Goal: Complete application form

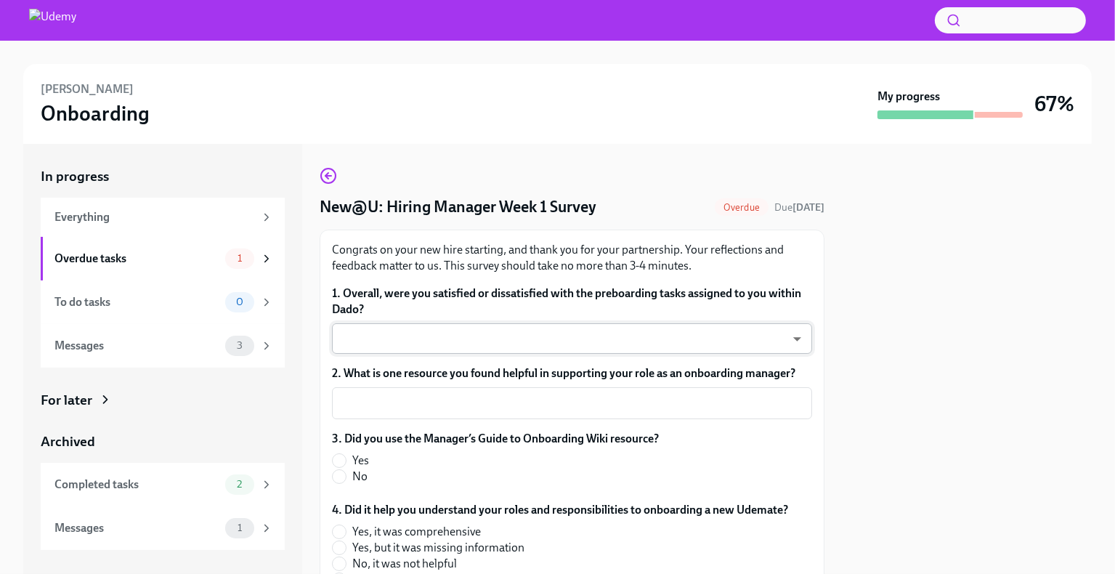
click at [471, 330] on body "[PERSON_NAME] Onboarding My progress 67% In progress Everything Overdue tasks 1…" at bounding box center [557, 287] width 1115 height 574
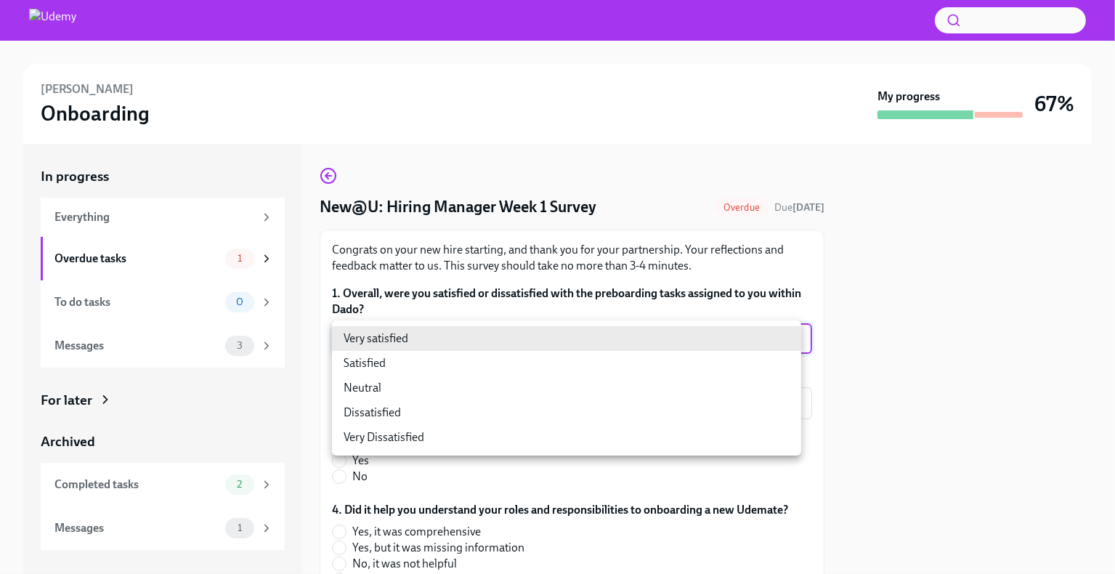
click at [413, 360] on li "Satisfied" at bounding box center [566, 363] width 469 height 25
type input "28yQYiotd"
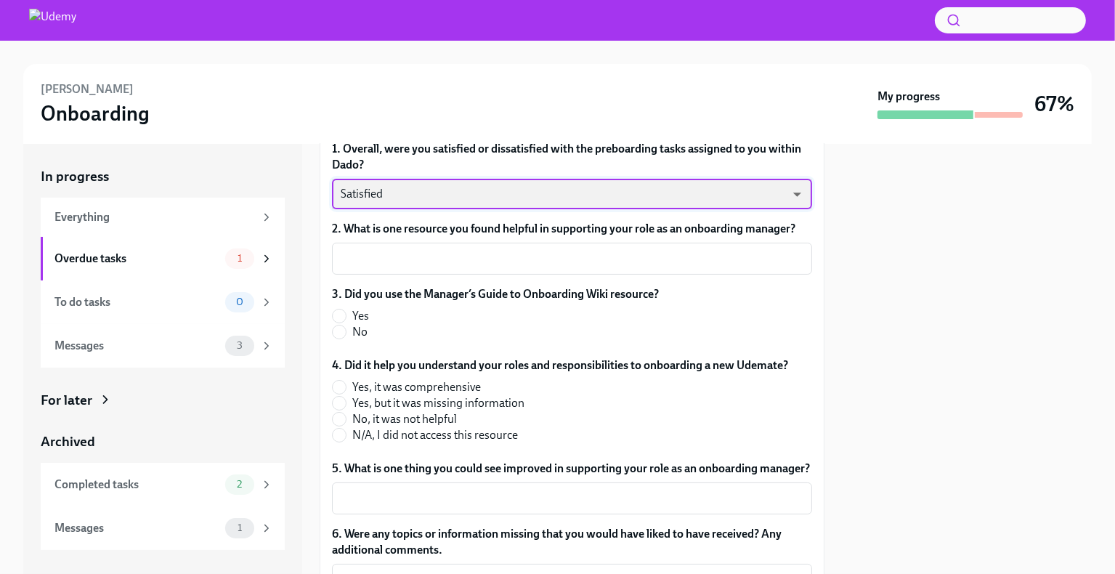
scroll to position [145, 0]
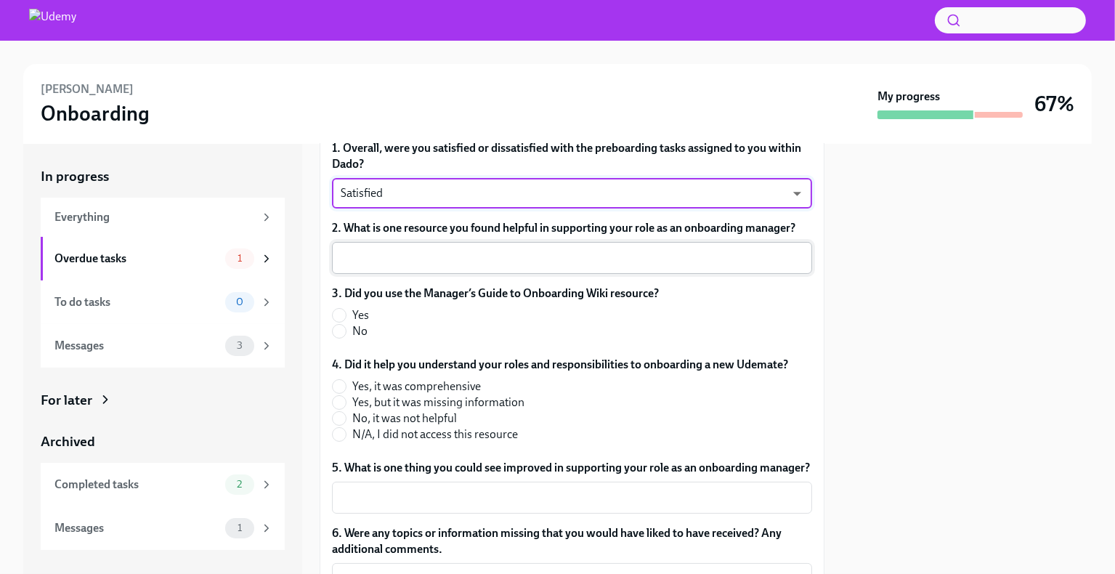
click at [424, 256] on textarea "2. What is one resource you found helpful in supporting your role as an onboard…" at bounding box center [572, 257] width 463 height 17
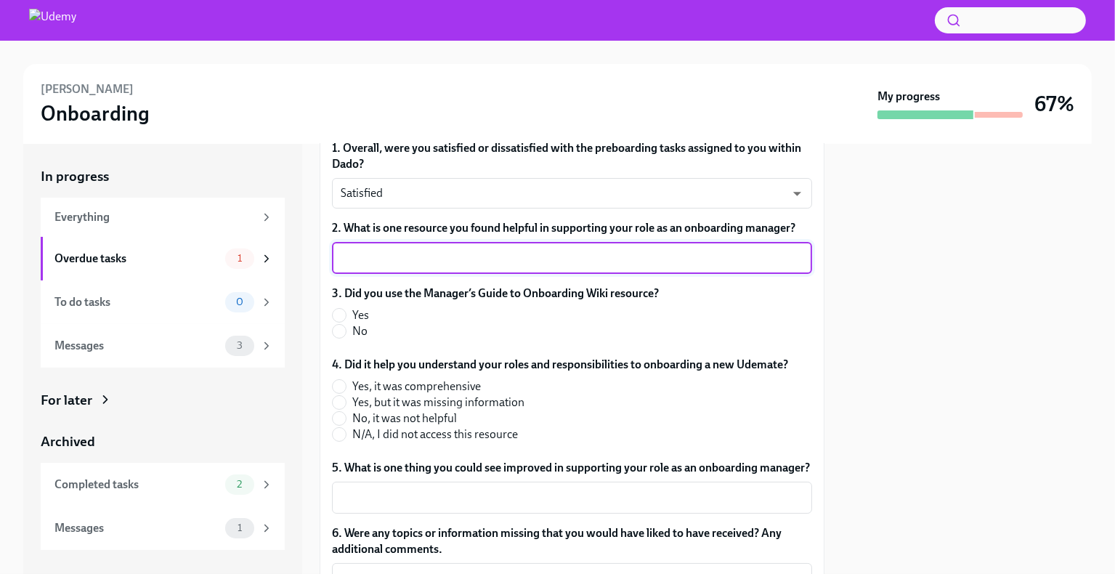
click at [424, 256] on textarea "2. What is one resource you found helpful in supporting your role as an onboard…" at bounding box center [572, 257] width 463 height 17
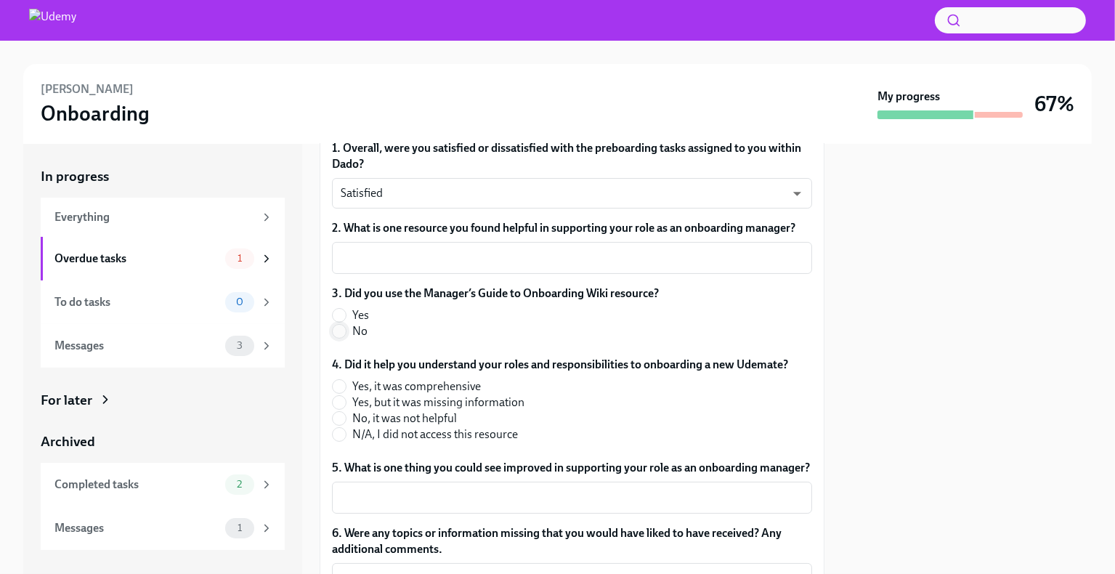
click at [340, 328] on input "No" at bounding box center [339, 331] width 13 height 13
radio input "true"
drag, startPoint x: 340, startPoint y: 328, endPoint x: 341, endPoint y: 405, distance: 77.7
click at [341, 405] on div "1. Overall, were you satisfied or dissatisfied with the preboarding tasks assig…" at bounding box center [572, 387] width 480 height 495
click at [340, 434] on input "N/A, I did not access this resource" at bounding box center [339, 434] width 13 height 13
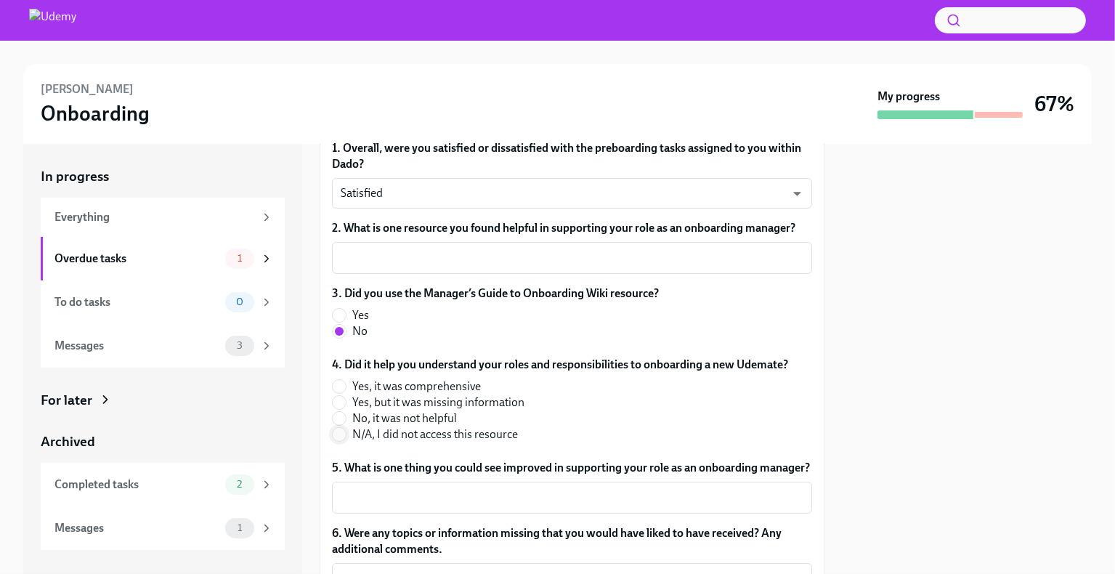
radio input "true"
click at [474, 252] on textarea "2. What is one resource you found helpful in supporting your role as an onboard…" at bounding box center [572, 257] width 463 height 17
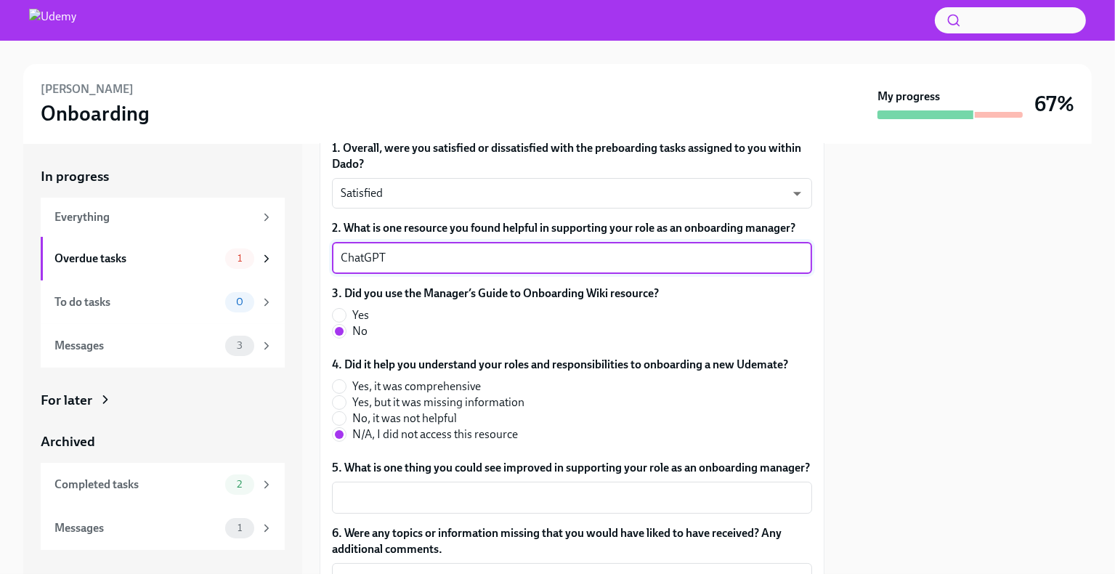
click at [474, 252] on textarea "ChatGPT" at bounding box center [572, 257] width 463 height 17
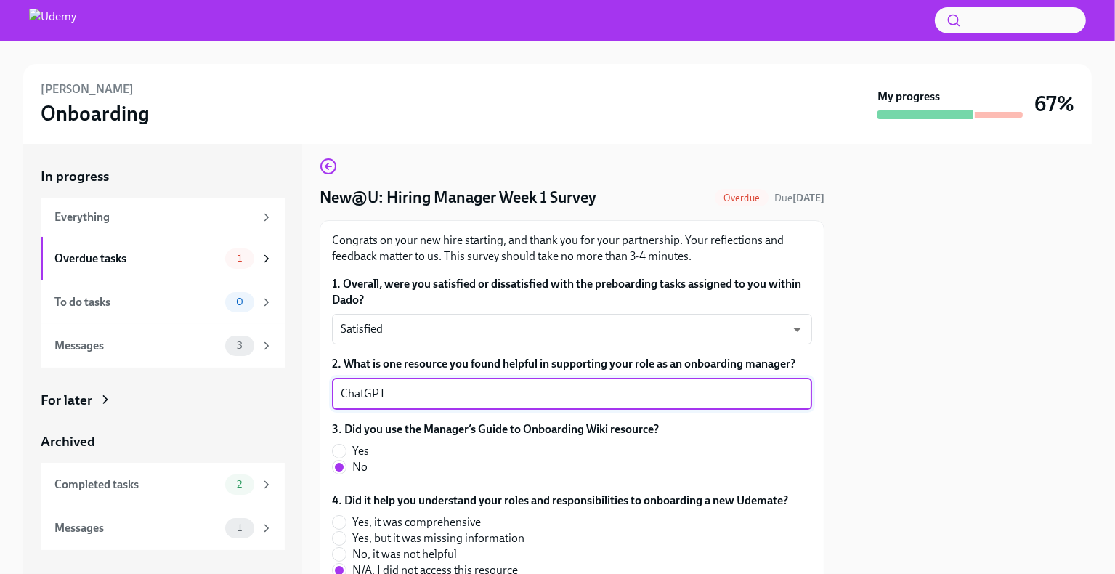
scroll to position [9, 0]
type textarea "ChatGPT"
click at [413, 325] on body "[PERSON_NAME] Onboarding My progress 67% In progress Everything Overdue tasks 1…" at bounding box center [557, 287] width 1115 height 574
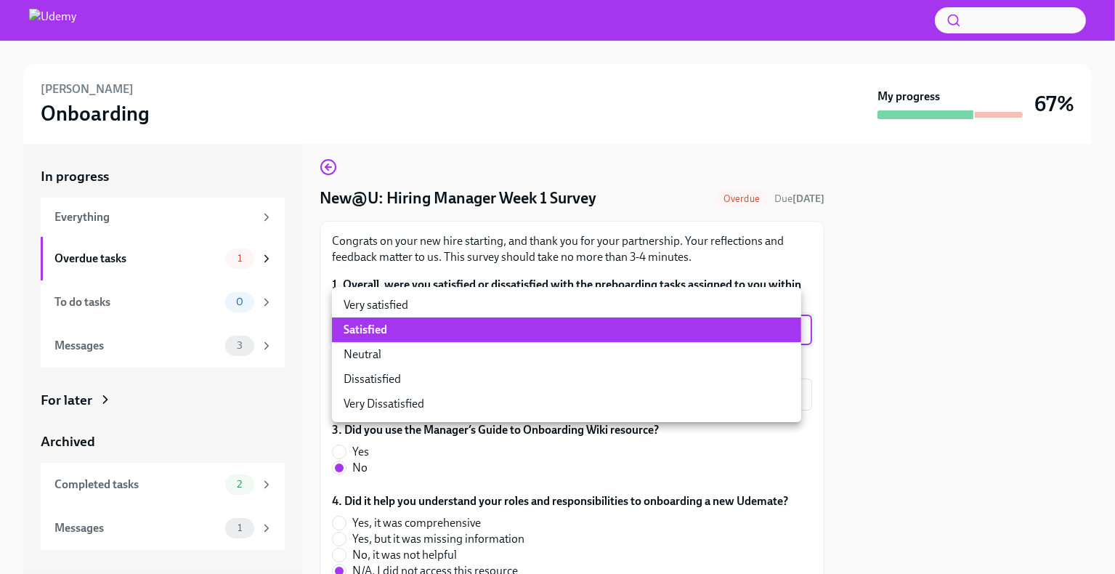
click at [396, 362] on li "Neutral" at bounding box center [566, 354] width 469 height 25
type input "-cZOD1nO9"
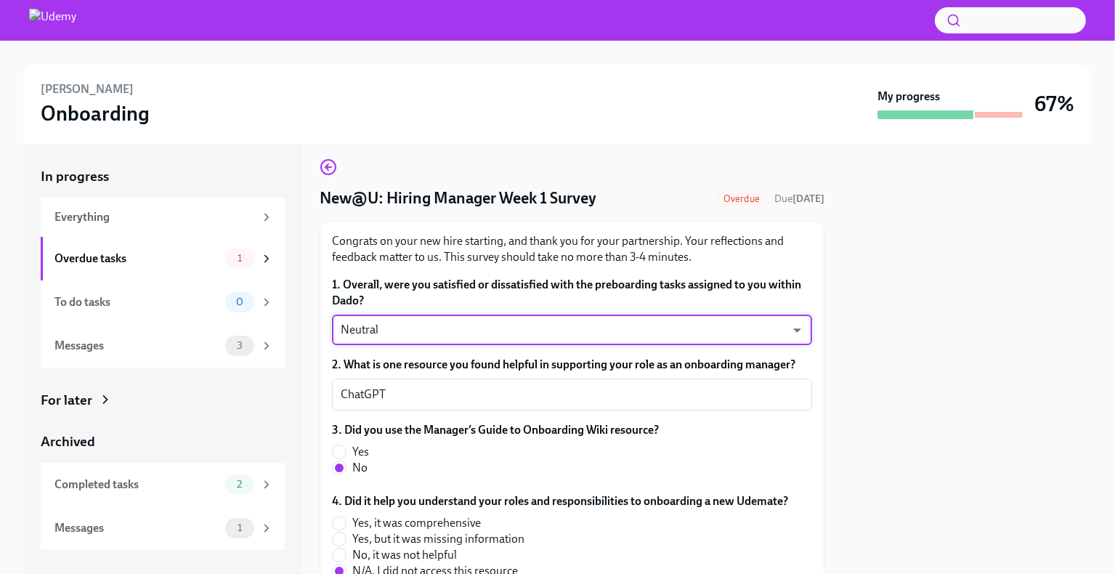
click at [396, 362] on label "2. What is one resource you found helpful in supporting your role as an onboard…" at bounding box center [572, 365] width 480 height 16
click at [396, 386] on textarea "ChatGPT" at bounding box center [572, 394] width 463 height 17
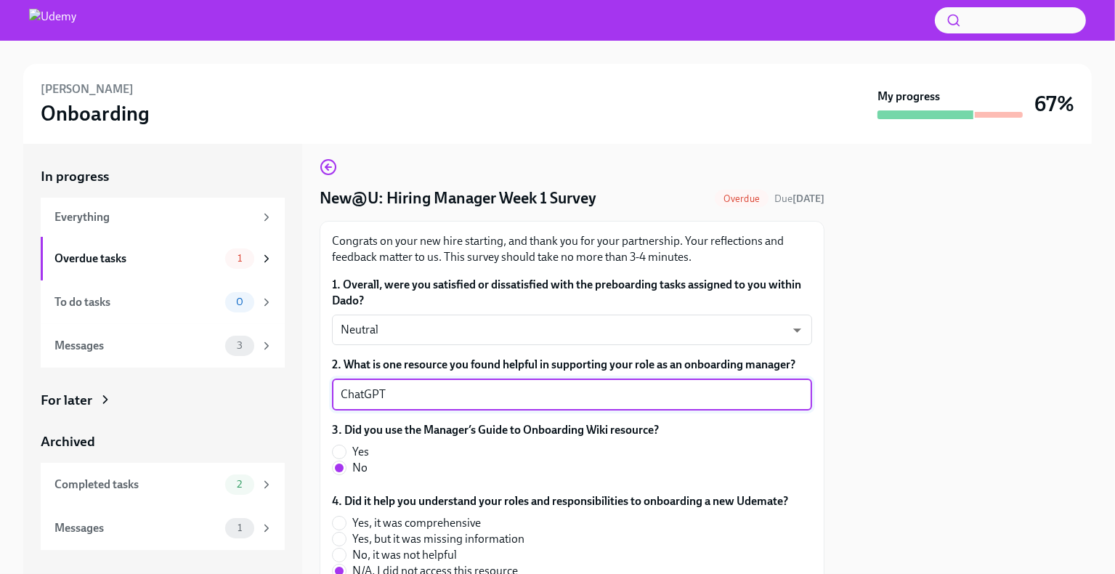
click at [290, 374] on div "In progress Everything Overdue tasks 1 To do tasks 0 Messages 3 For later Archi…" at bounding box center [162, 359] width 279 height 430
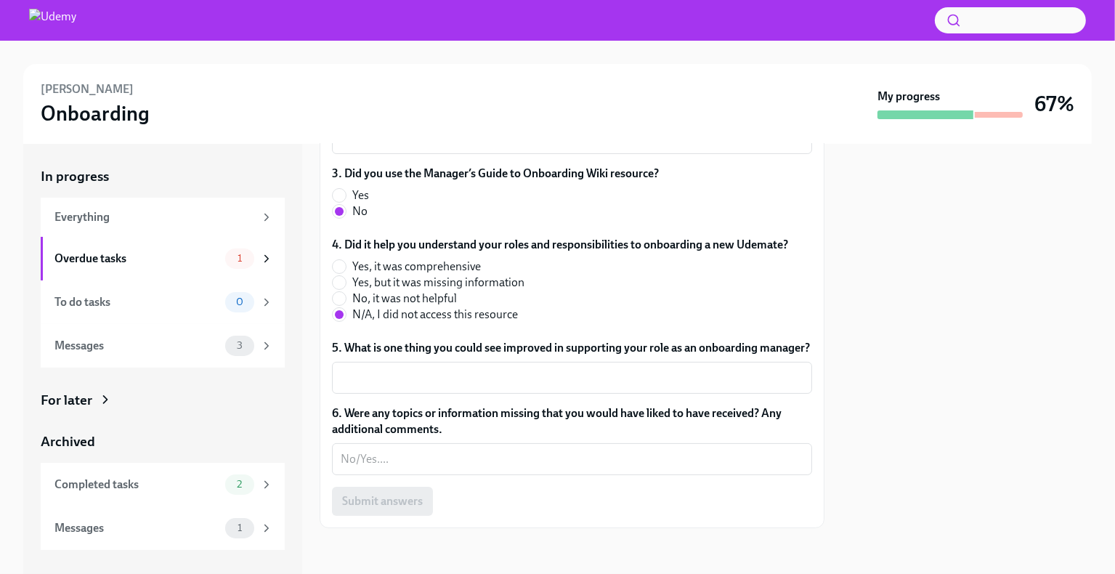
scroll to position [281, 0]
click at [450, 371] on textarea "5. What is one thing you could see improved in supporting your role as an onboa…" at bounding box center [572, 376] width 463 height 17
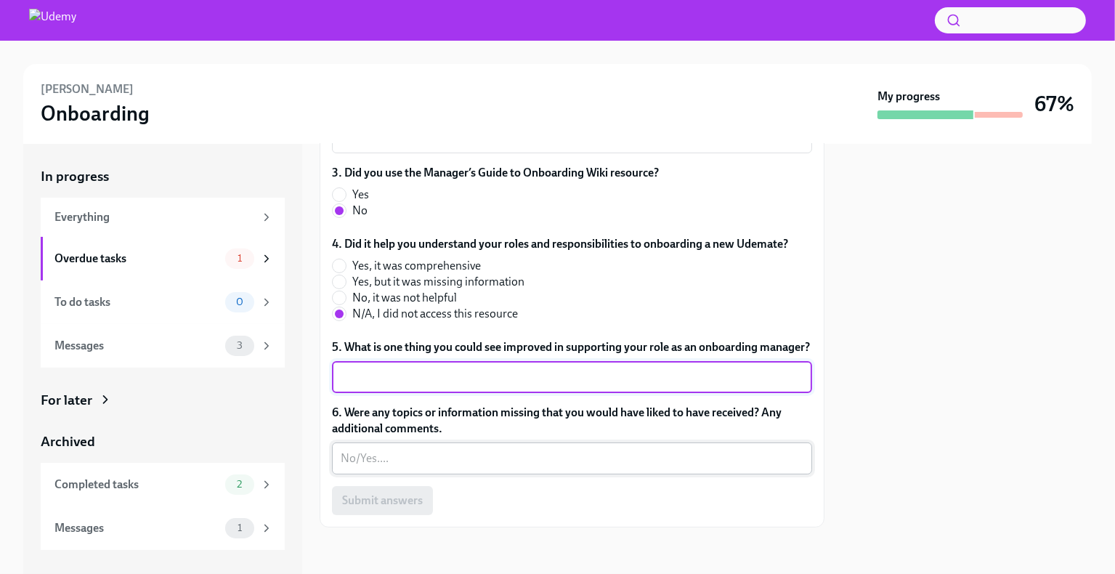
click at [397, 460] on textarea "6. Were any topics or information missing that you would have liked to have rec…" at bounding box center [572, 458] width 463 height 17
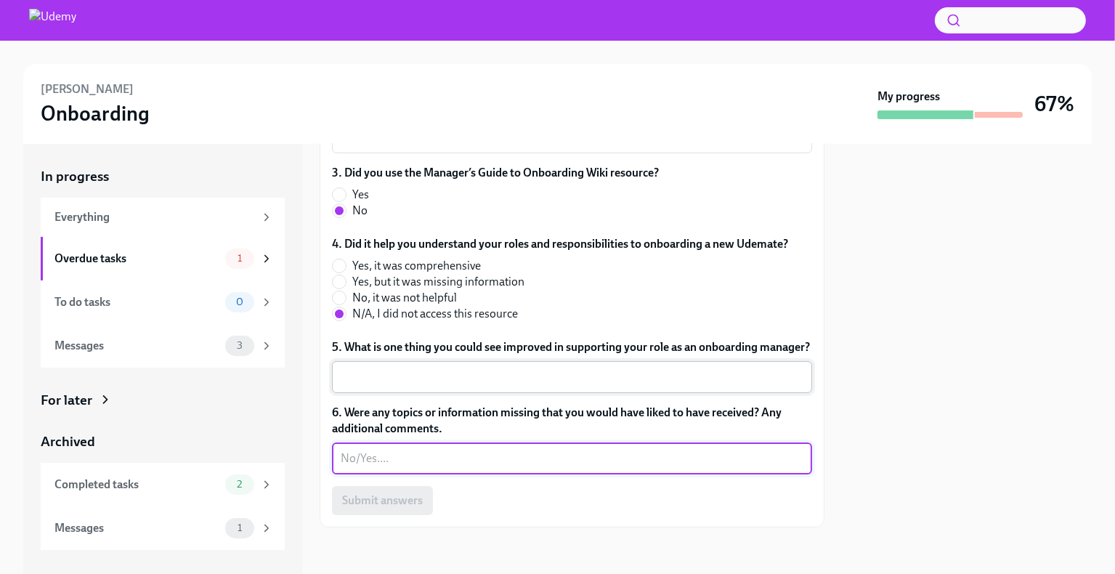
click at [415, 380] on textarea "5. What is one thing you could see improved in supporting your role as an onboa…" at bounding box center [572, 376] width 463 height 17
click at [384, 454] on textarea "6. Were any topics or information missing that you would have liked to have rec…" at bounding box center [572, 458] width 463 height 17
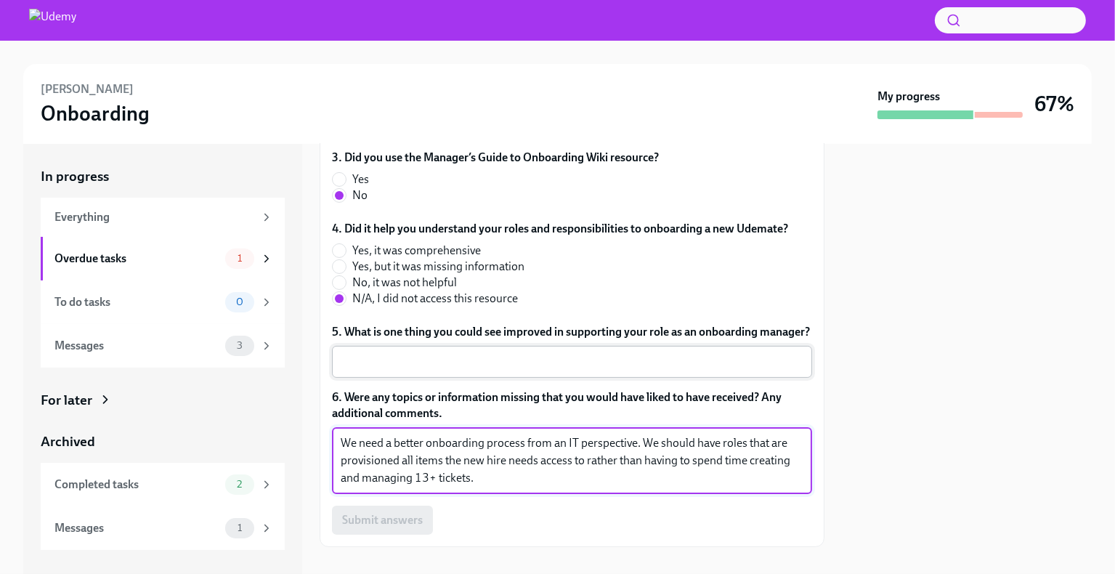
type textarea "We need a better onboarding process from an IT perspective. We should have role…"
click at [432, 370] on textarea "5. What is one thing you could see improved in supporting your role as an onboa…" at bounding box center [572, 361] width 463 height 17
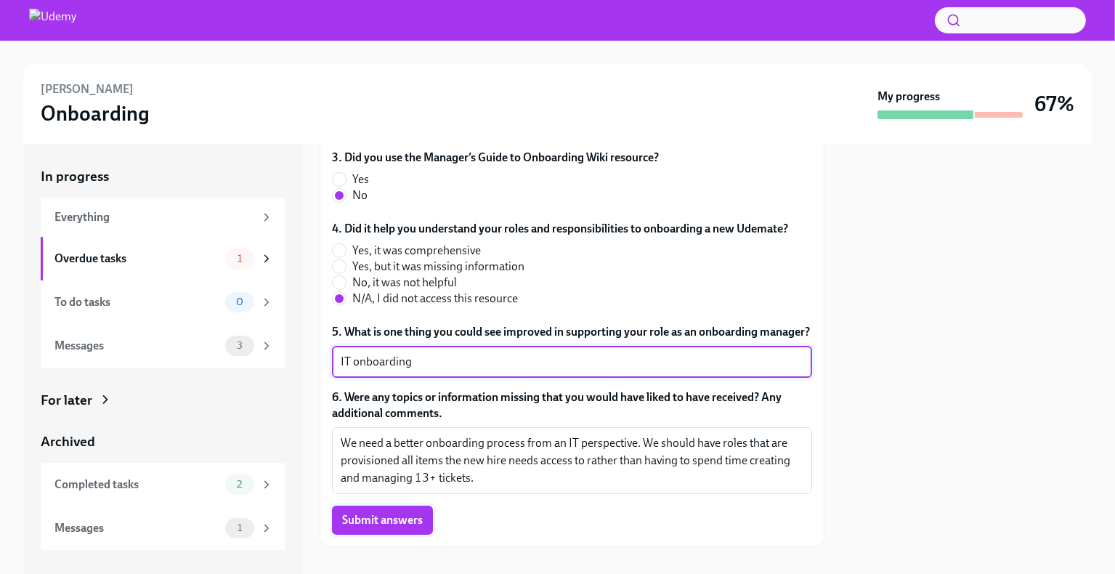
type textarea "IT onboarding"
click at [384, 527] on span "Submit answers" at bounding box center [382, 520] width 81 height 15
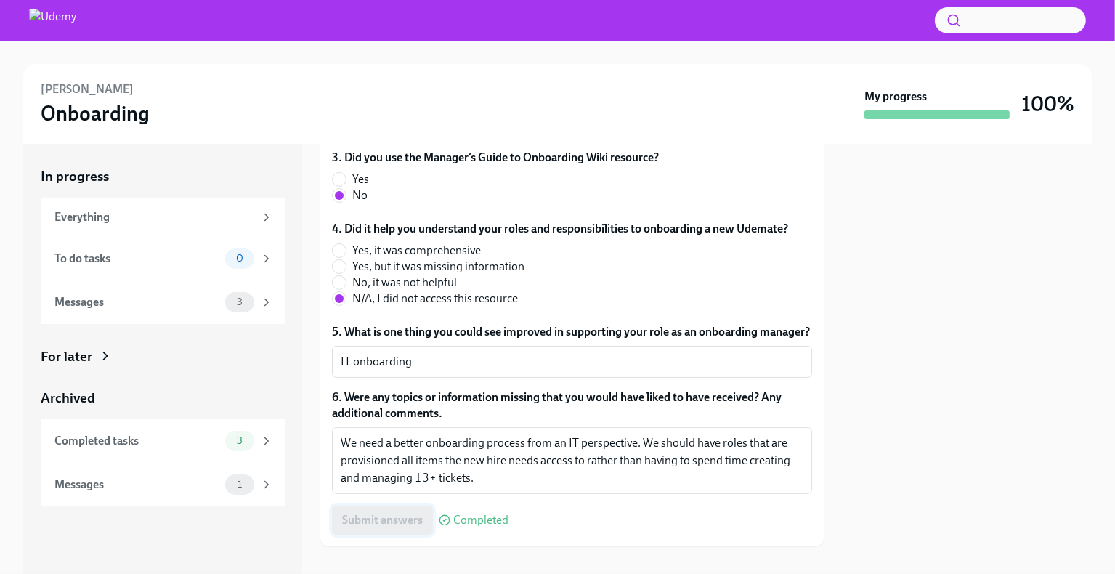
click at [384, 531] on div "Submit answers Completed" at bounding box center [572, 520] width 480 height 29
